Goal: Task Accomplishment & Management: Use online tool/utility

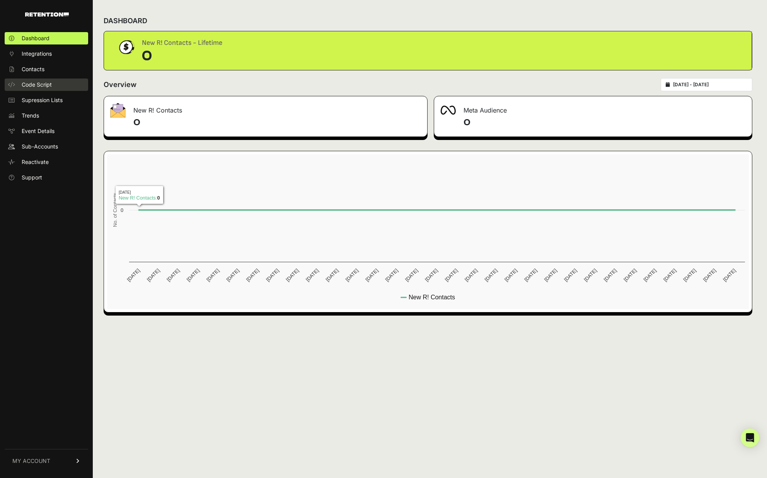
click at [43, 81] on span "Code Script" at bounding box center [37, 85] width 30 height 8
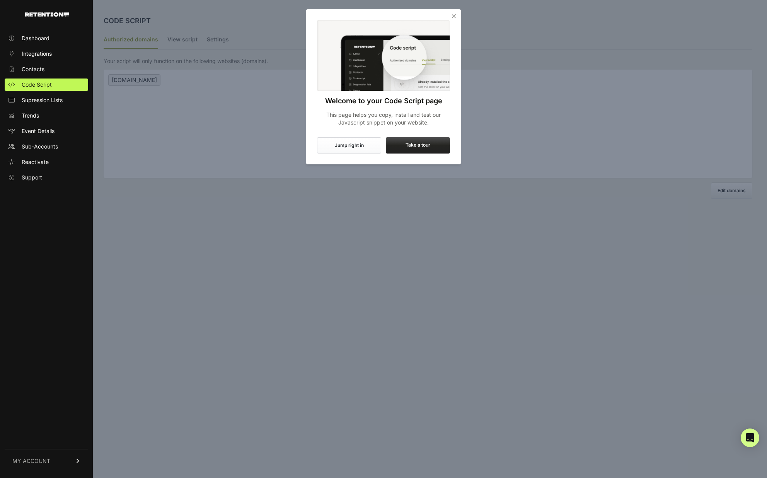
click at [344, 147] on button "Jump right in" at bounding box center [349, 145] width 64 height 16
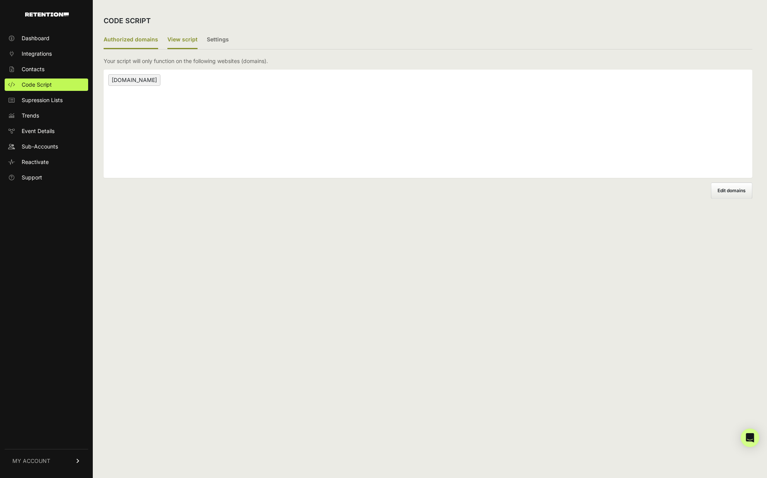
click at [188, 43] on label "View script" at bounding box center [182, 40] width 30 height 18
click at [0, 0] on input "View script" at bounding box center [0, 0] width 0 height 0
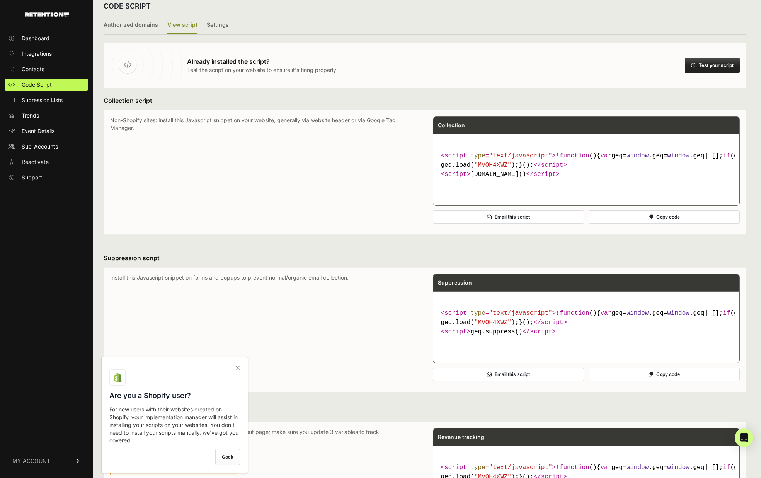
scroll to position [134, 0]
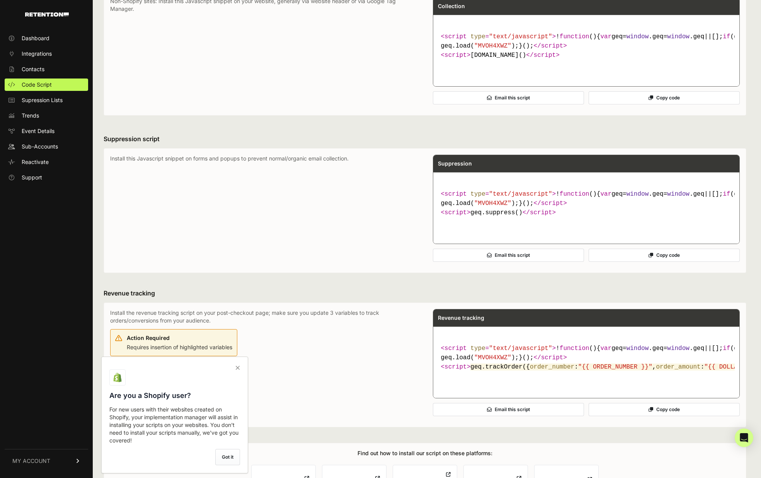
click at [232, 372] on icon at bounding box center [237, 367] width 11 height 12
click at [0, 0] on input "checkbox" at bounding box center [0, 0] width 0 height 0
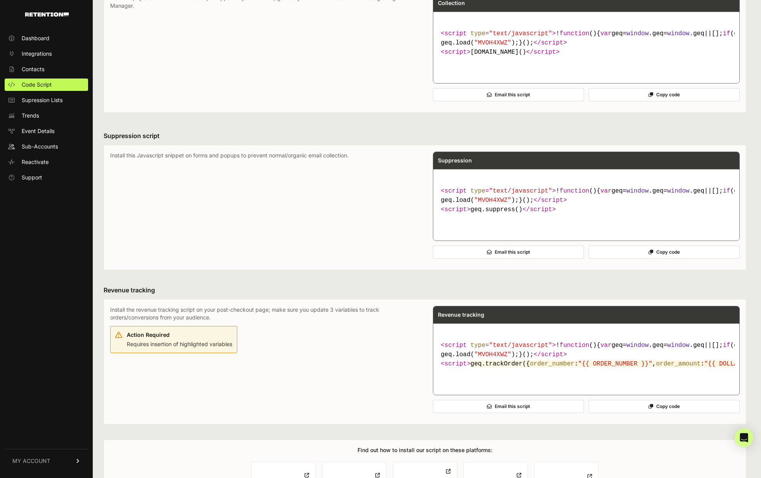
scroll to position [300, 0]
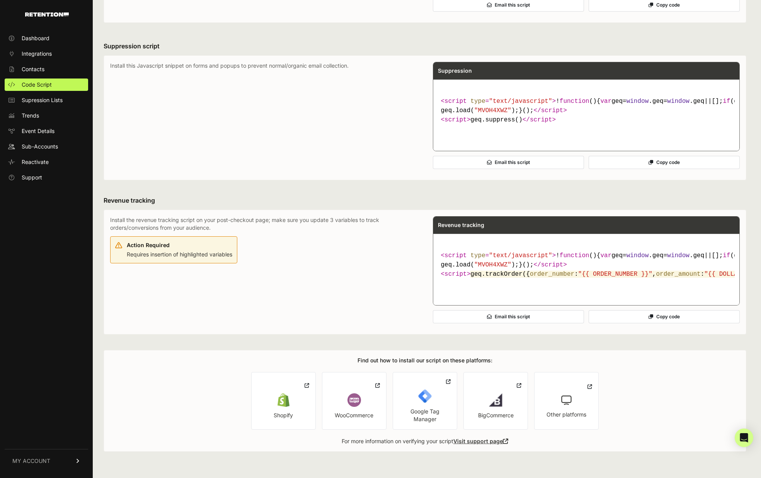
click at [436, 386] on link "Google Tag Manager" at bounding box center [425, 401] width 65 height 58
